Goal: Information Seeking & Learning: Learn about a topic

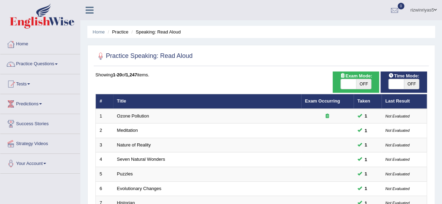
click at [363, 88] on span "OFF" at bounding box center [363, 84] width 15 height 10
checkbox input "true"
click at [409, 85] on span "OFF" at bounding box center [411, 84] width 15 height 10
checkbox input "true"
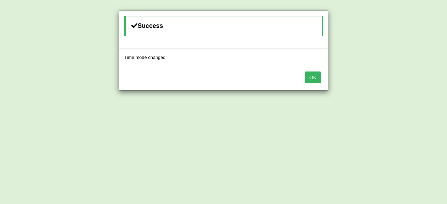
click at [315, 80] on button "OK" at bounding box center [313, 78] width 16 height 12
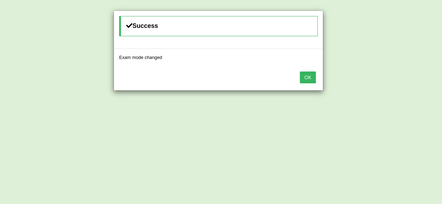
click at [315, 80] on button "OK" at bounding box center [308, 78] width 16 height 12
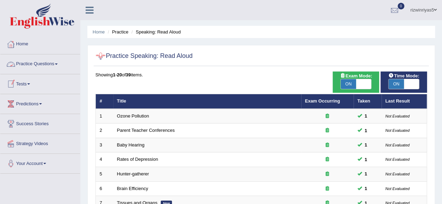
click at [24, 83] on link "Tests" at bounding box center [40, 82] width 80 height 17
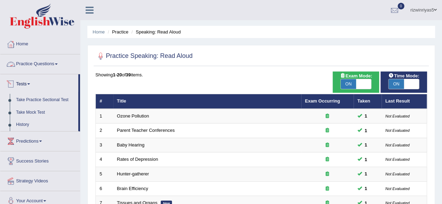
click at [43, 66] on link "Practice Questions" at bounding box center [40, 62] width 80 height 17
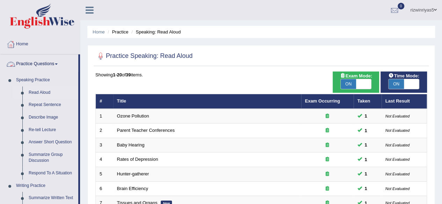
click at [58, 64] on span at bounding box center [56, 64] width 3 height 1
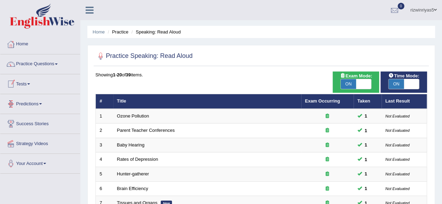
click at [30, 84] on span at bounding box center [28, 83] width 3 height 1
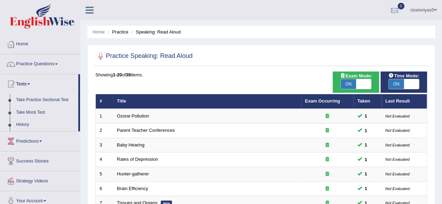
click at [37, 99] on link "Take Practice Sectional Test" at bounding box center [45, 100] width 65 height 13
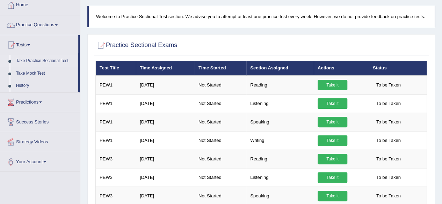
scroll to position [76, 0]
